Goal: Transaction & Acquisition: Purchase product/service

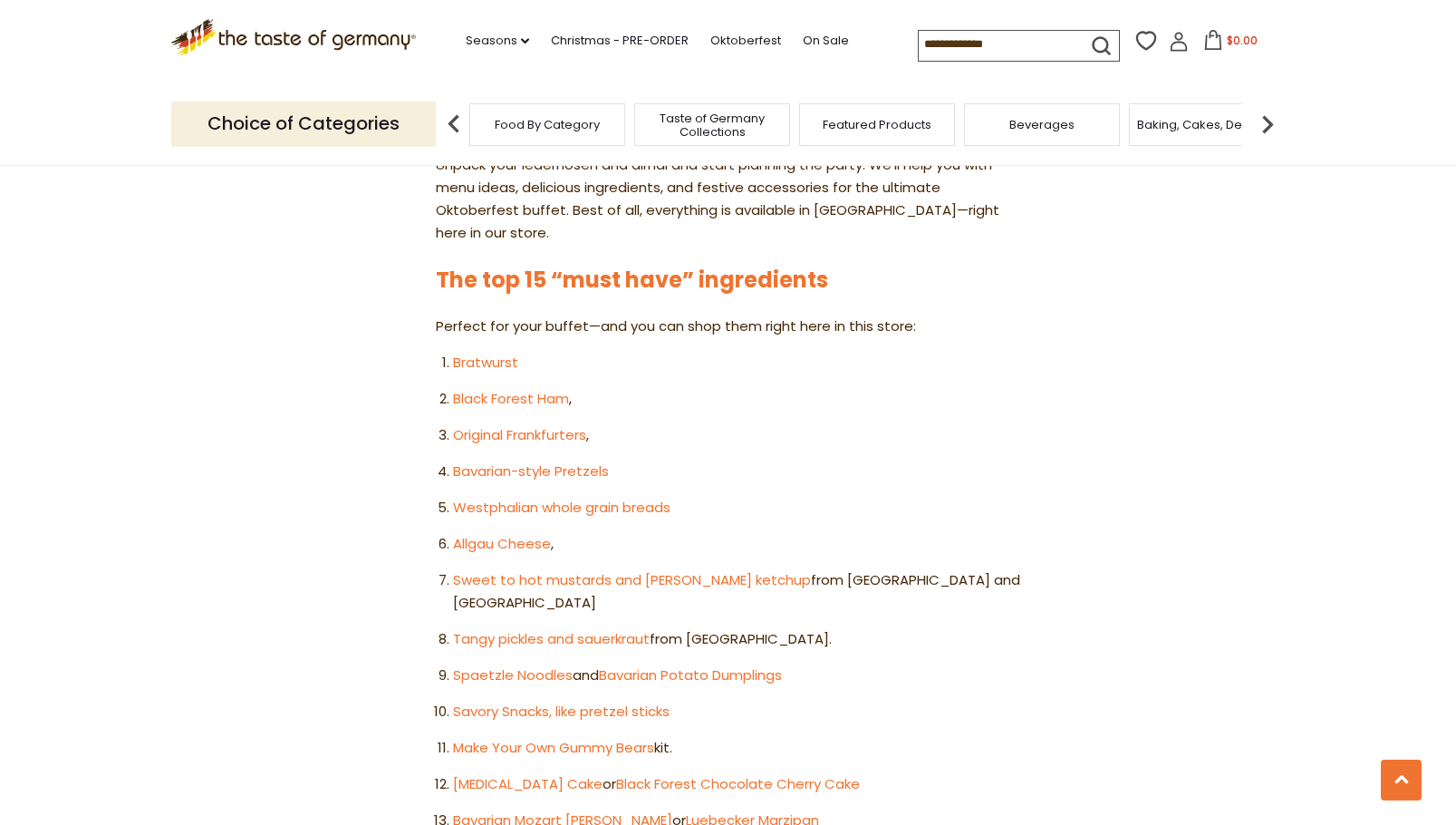
scroll to position [997, 0]
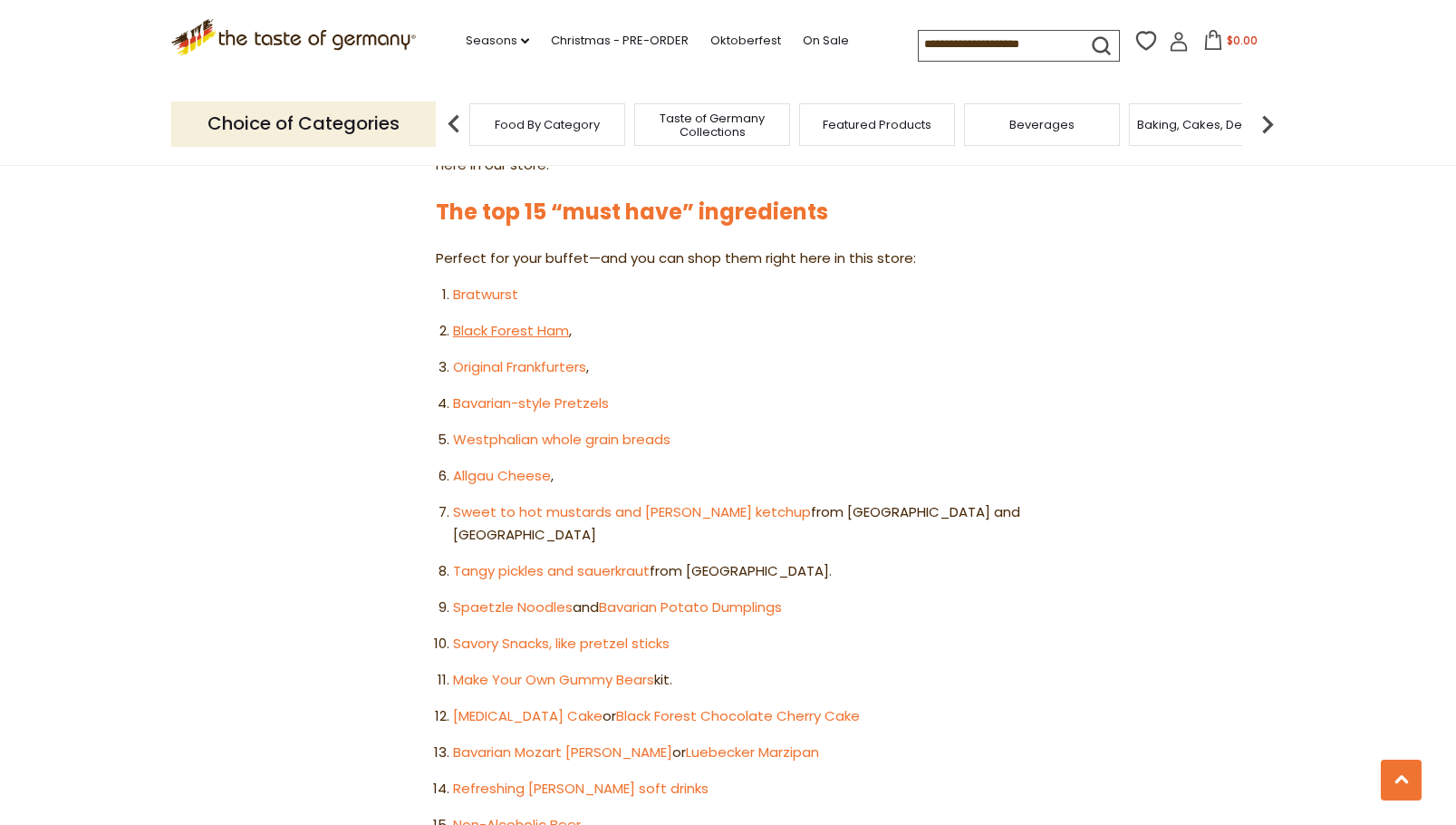
click at [469, 321] on link "Black Forest Ham" at bounding box center [511, 330] width 116 height 19
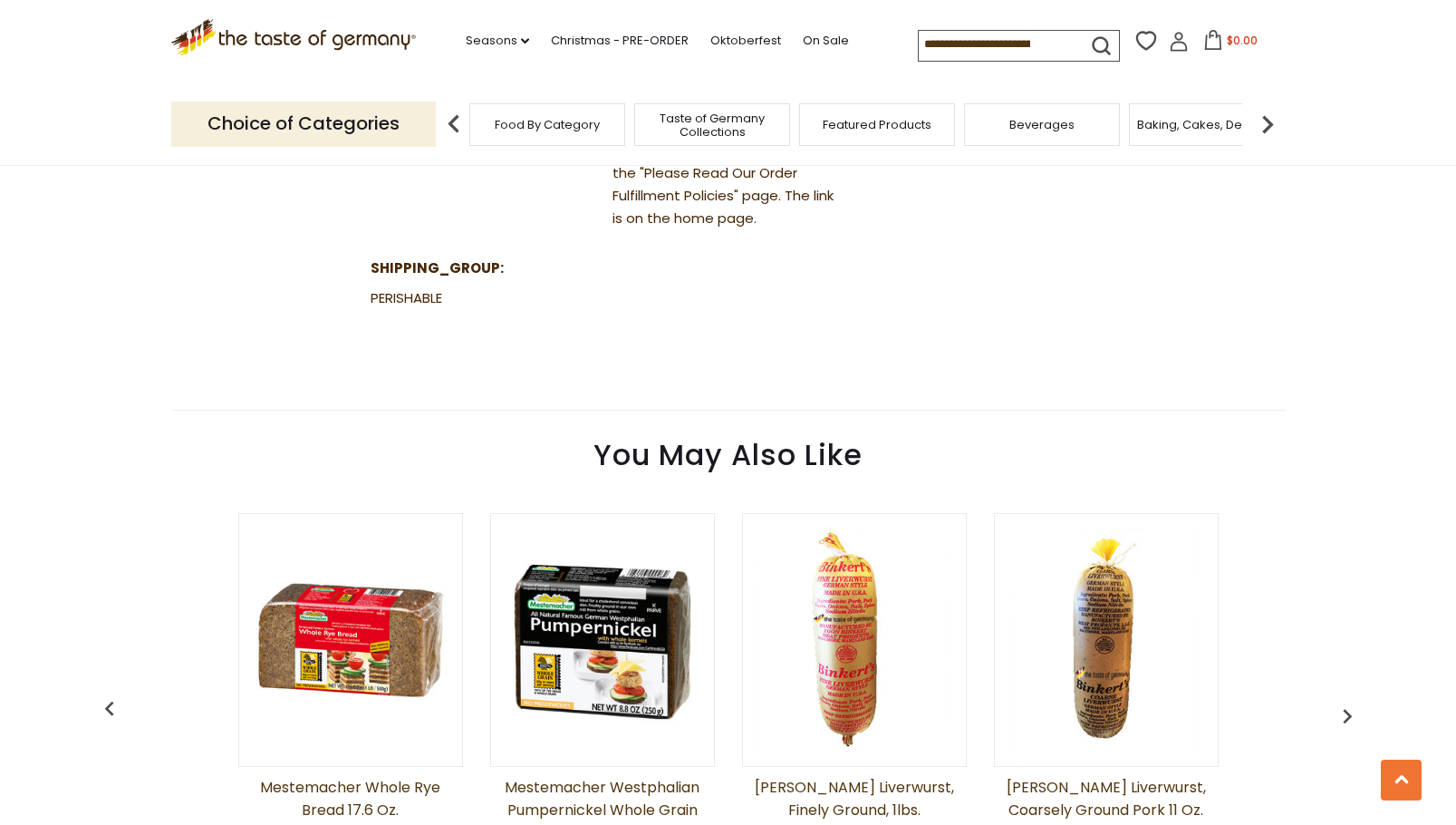
scroll to position [1360, 0]
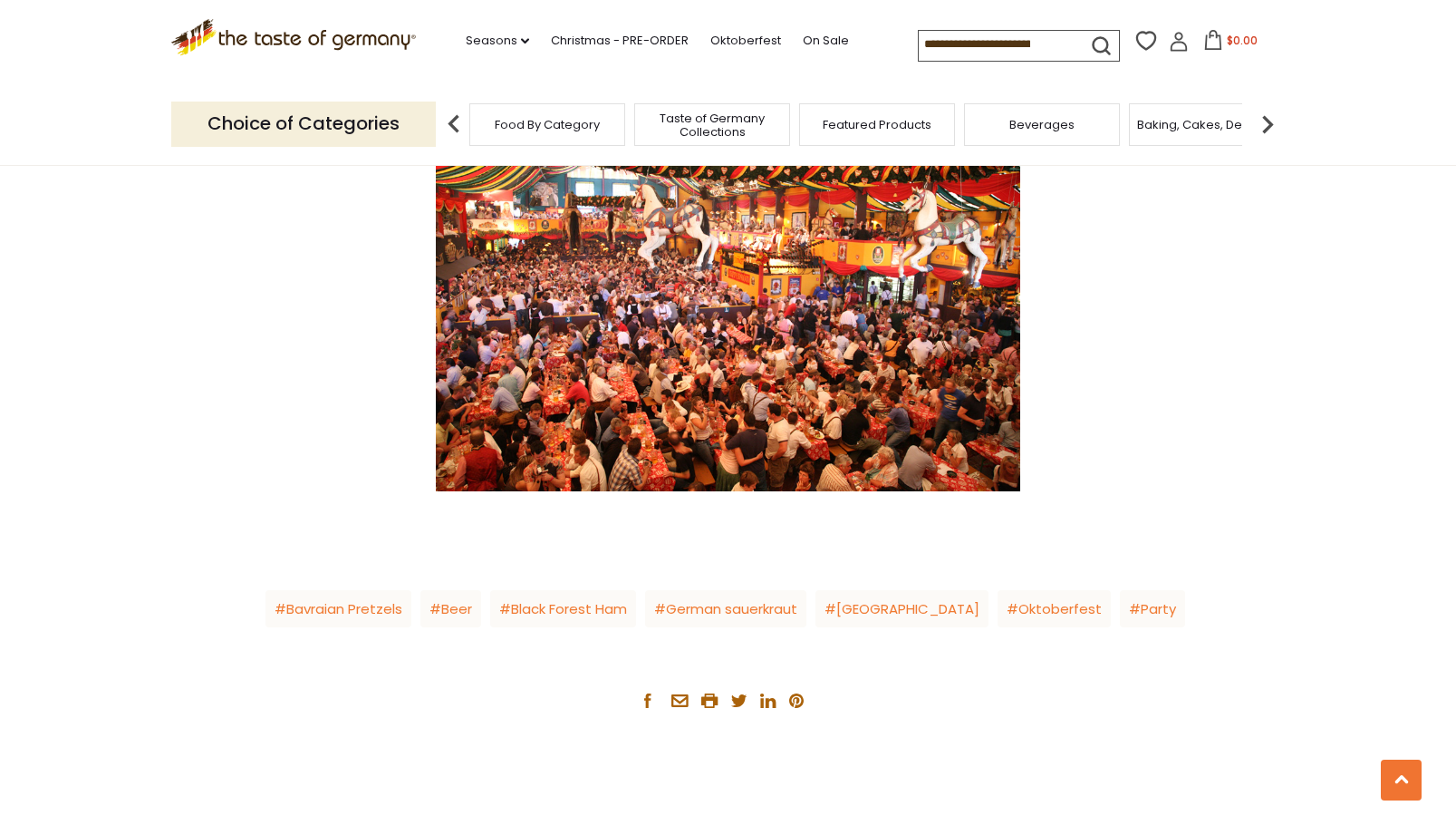
scroll to position [2810, 0]
